Goal: Check status: Check status

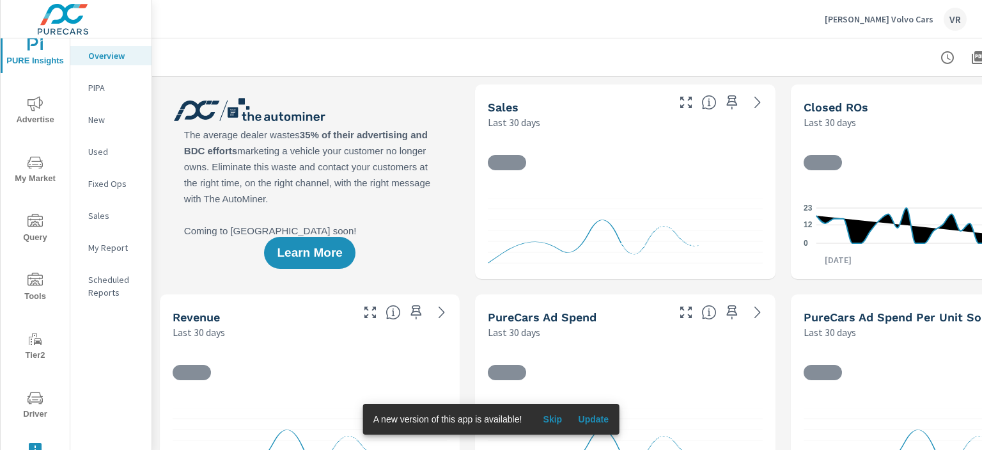
scroll to position [20, 0]
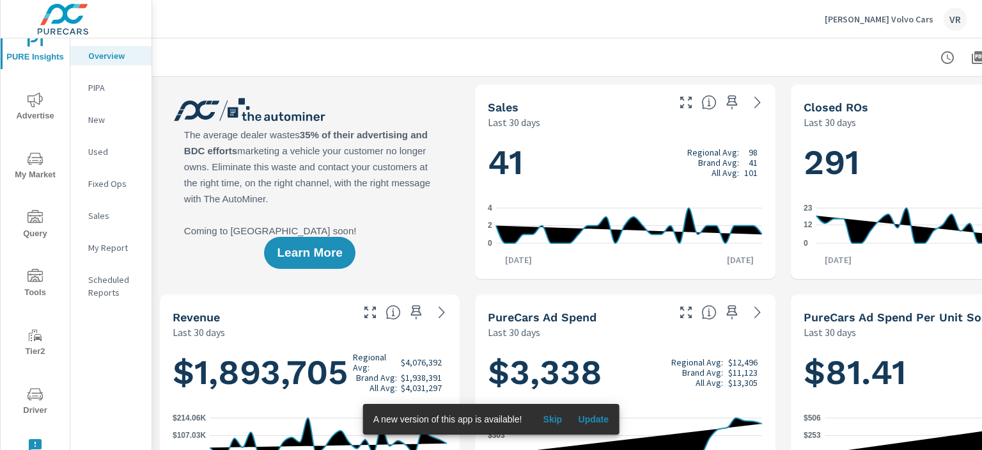
click at [547, 416] on span "Skip" at bounding box center [552, 419] width 31 height 12
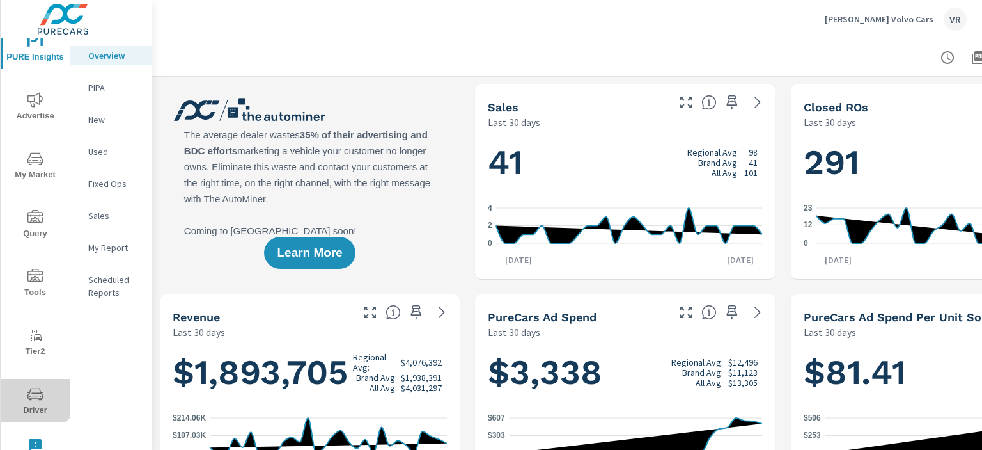
click at [33, 386] on icon "nav menu" at bounding box center [34, 393] width 15 height 15
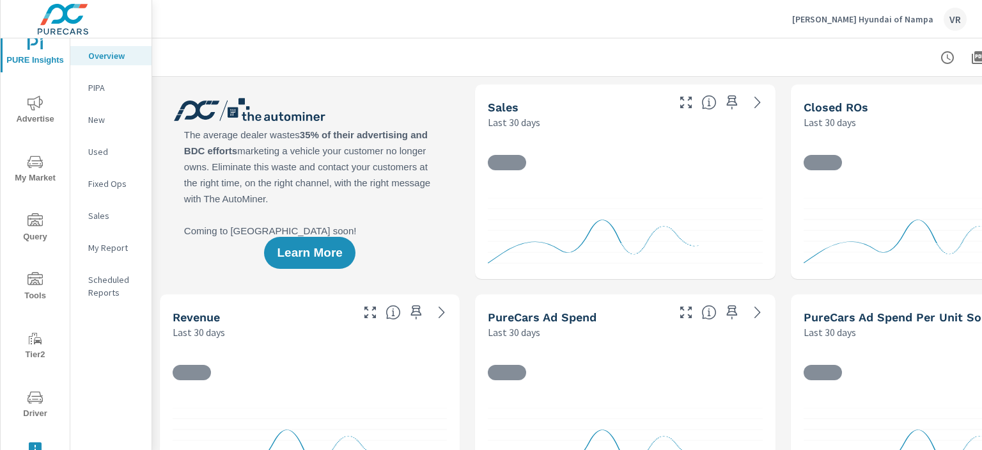
scroll to position [20, 0]
click at [28, 391] on icon "nav menu" at bounding box center [34, 393] width 15 height 15
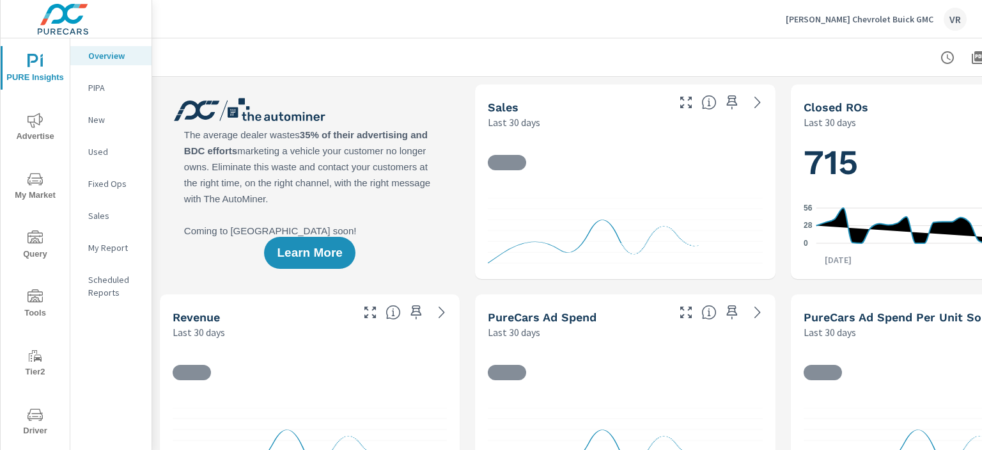
click at [31, 415] on icon "nav menu" at bounding box center [34, 414] width 15 height 15
